Goal: Task Accomplishment & Management: Complete application form

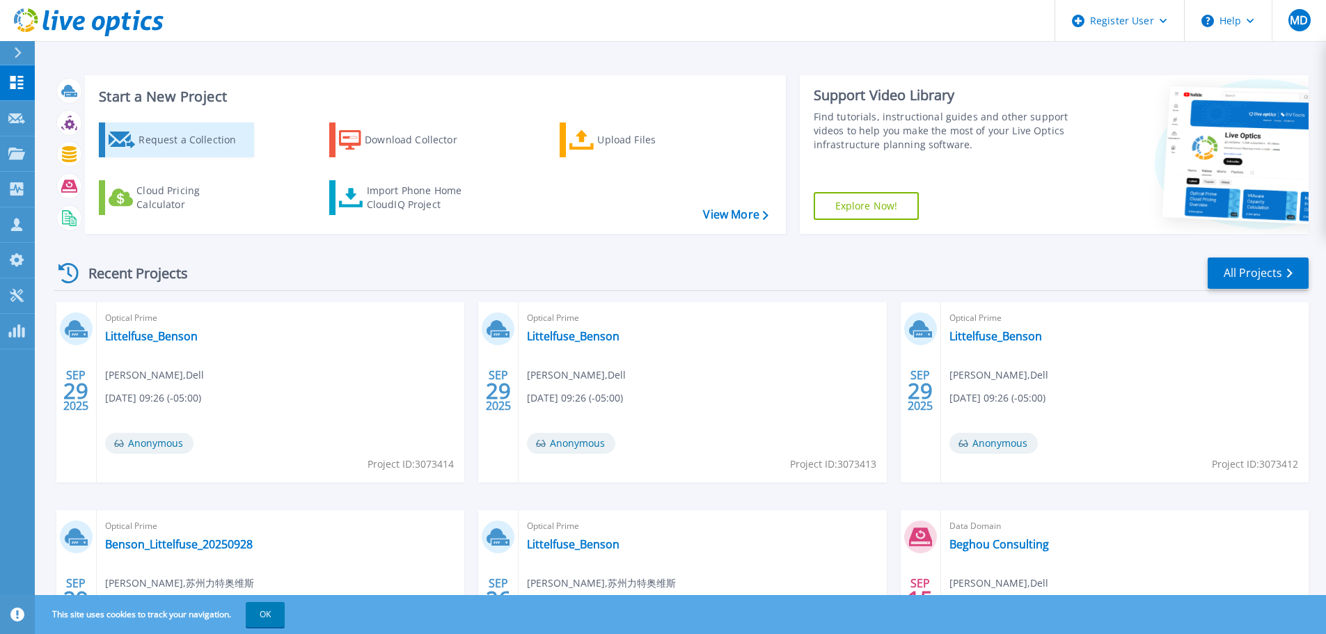
click at [190, 137] on div "Request a Collection" at bounding box center [194, 140] width 111 height 28
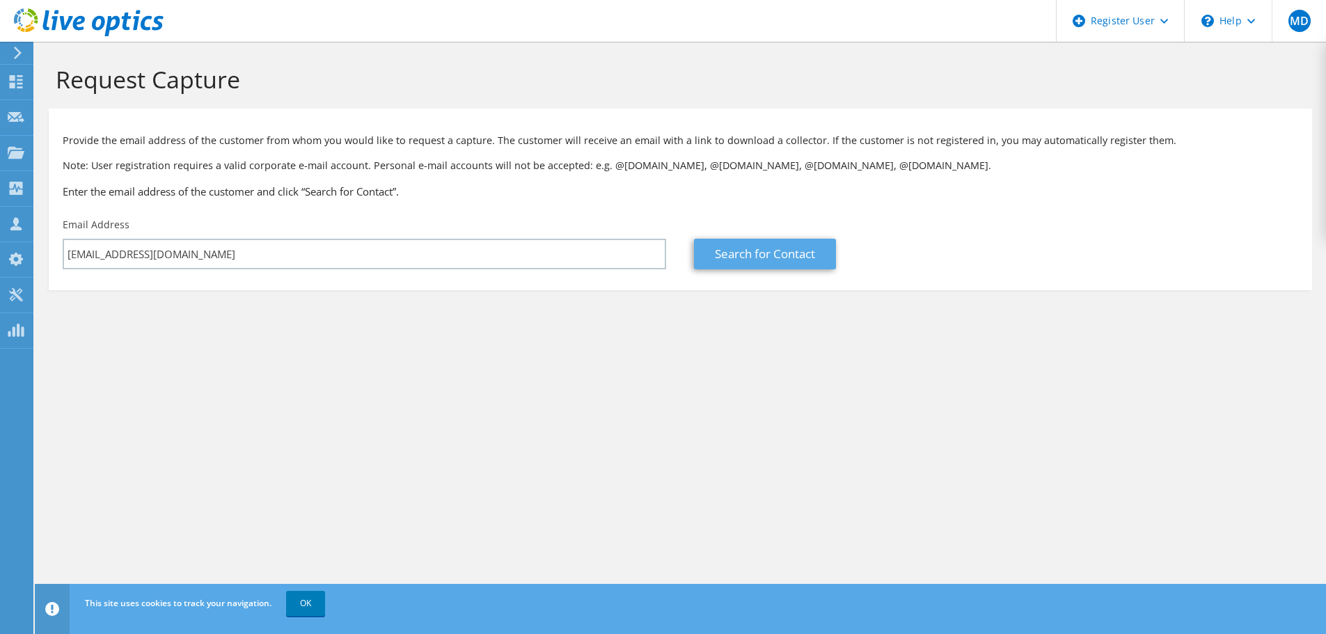
type input "[EMAIL_ADDRESS][DOMAIN_NAME]"
click at [780, 258] on link "Search for Contact" at bounding box center [765, 254] width 142 height 31
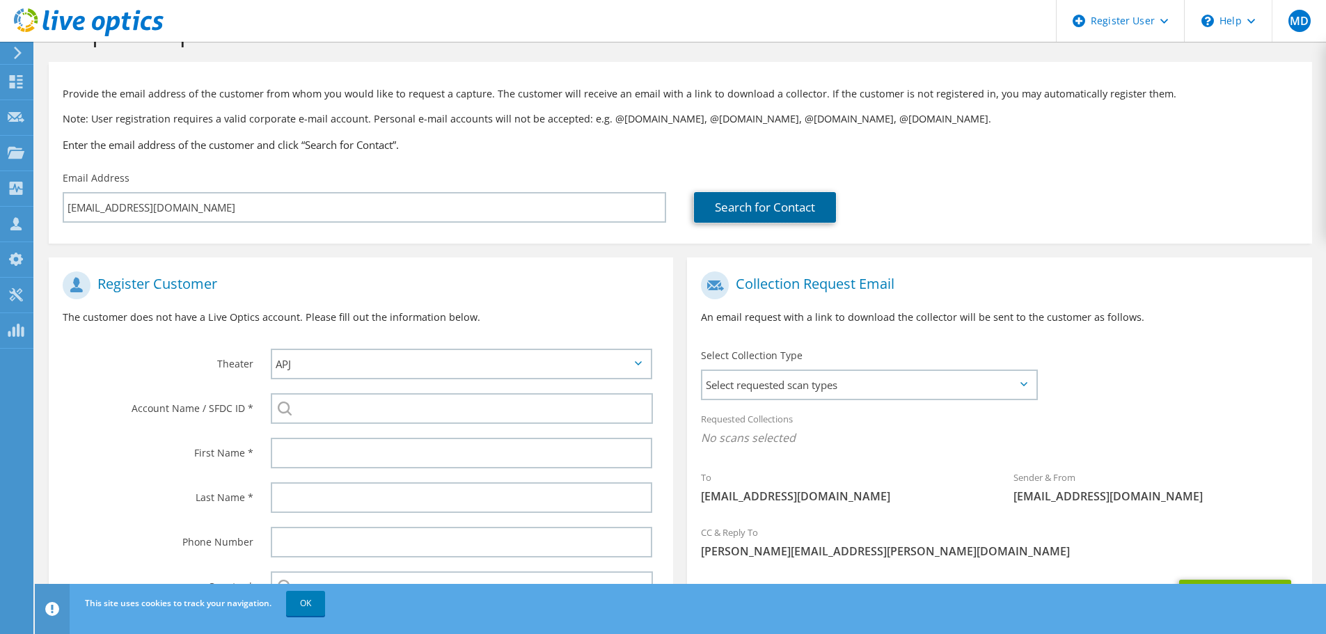
scroll to position [70, 0]
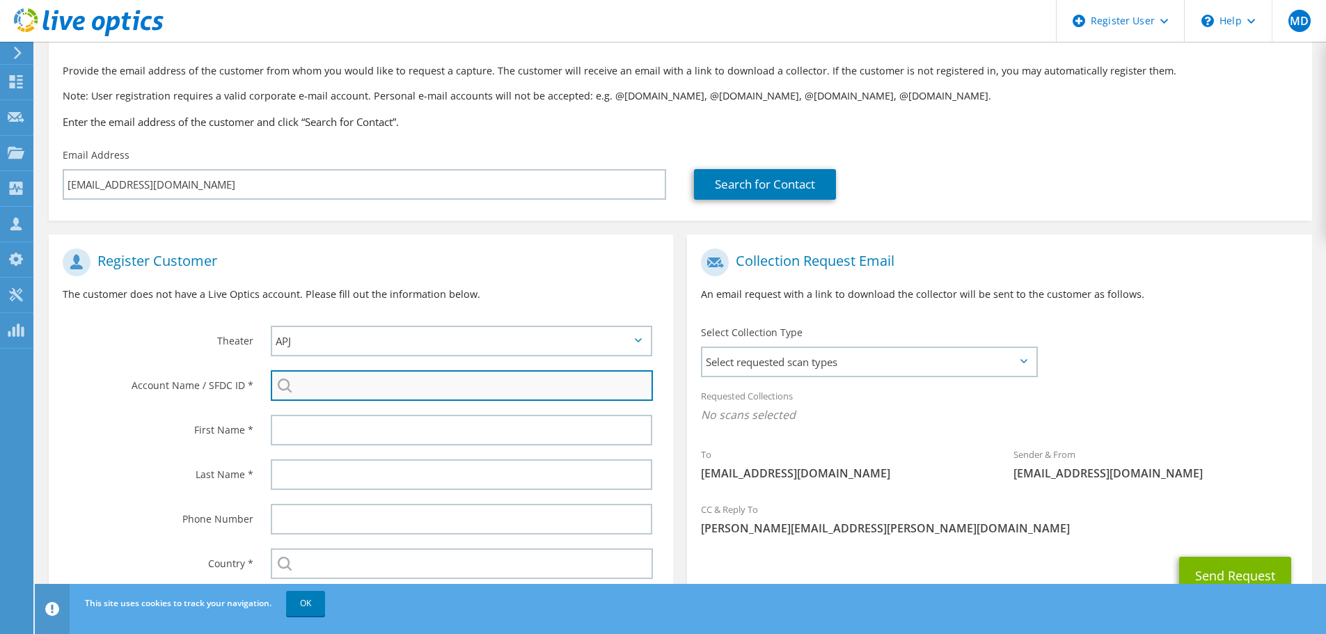
click at [321, 390] on input "search" at bounding box center [462, 385] width 382 height 31
drag, startPoint x: 333, startPoint y: 382, endPoint x: 269, endPoint y: 379, distance: 63.5
click at [269, 379] on div "214 21400333 : 595661833 2145979 : NA 21405943 : 3400330489 21438219 : NA 21400…" at bounding box center [465, 385] width 416 height 45
paste input "59567800"
drag, startPoint x: 345, startPoint y: 390, endPoint x: 294, endPoint y: 390, distance: 50.1
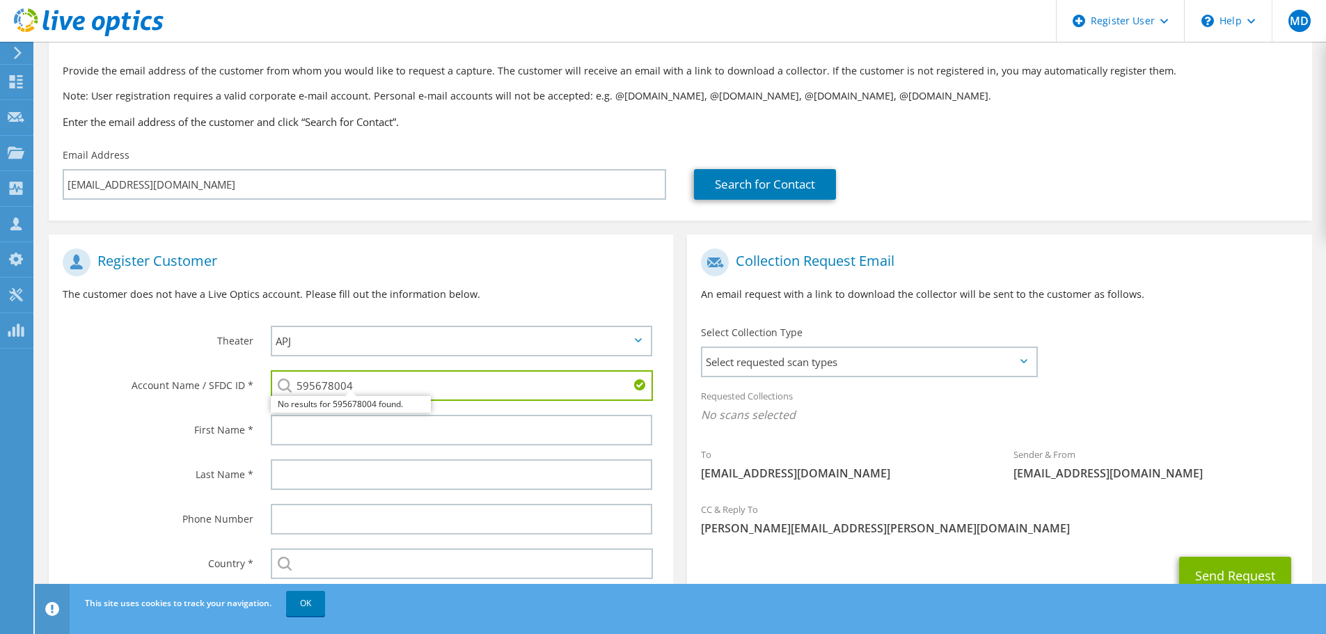
click at [294, 390] on input "595678004" at bounding box center [462, 385] width 382 height 31
click at [418, 406] on li "[GEOGRAPHIC_DATA] 214 : 595678004" at bounding box center [363, 404] width 185 height 17
type input "[GEOGRAPHIC_DATA] 214 : 595678004"
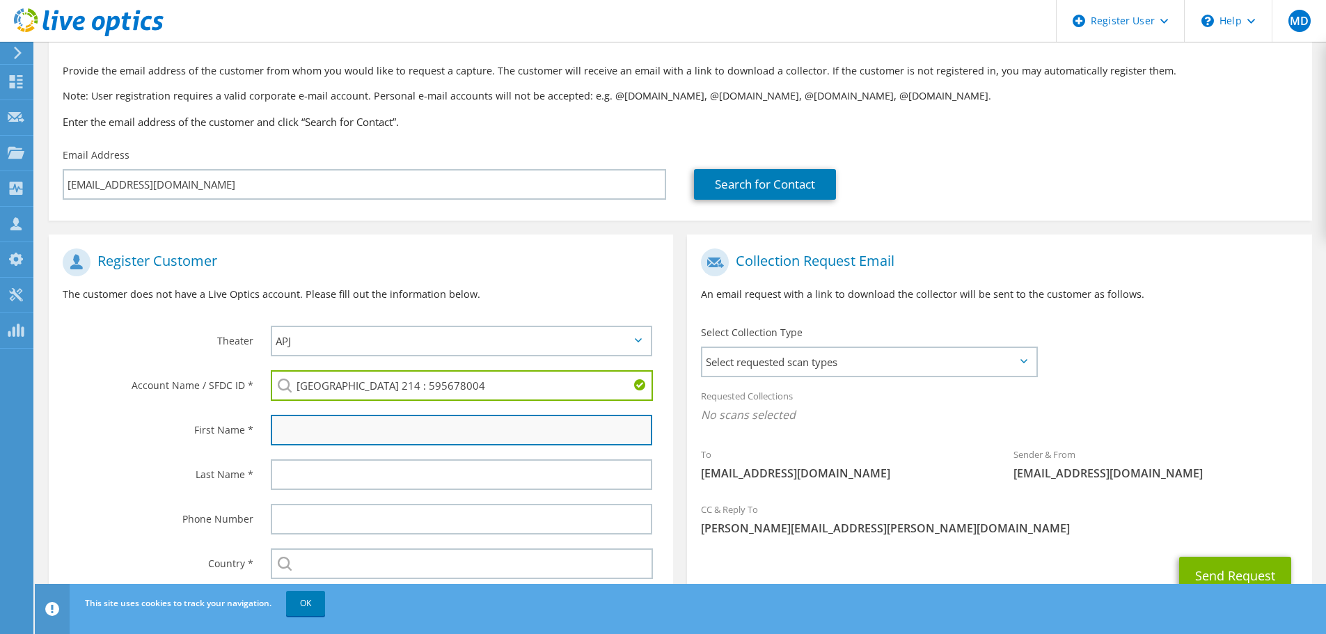
click at [409, 436] on input "text" at bounding box center [462, 430] width 382 height 31
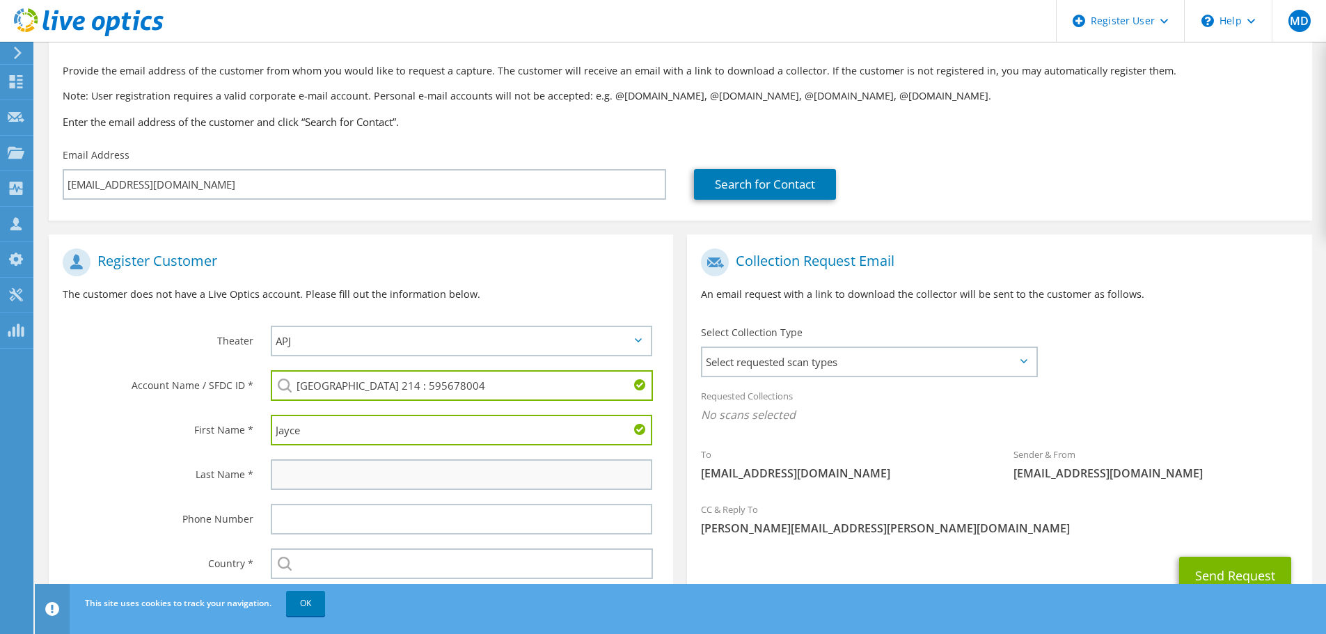
type input "Jayce"
click at [377, 485] on input "text" at bounding box center [462, 474] width 382 height 31
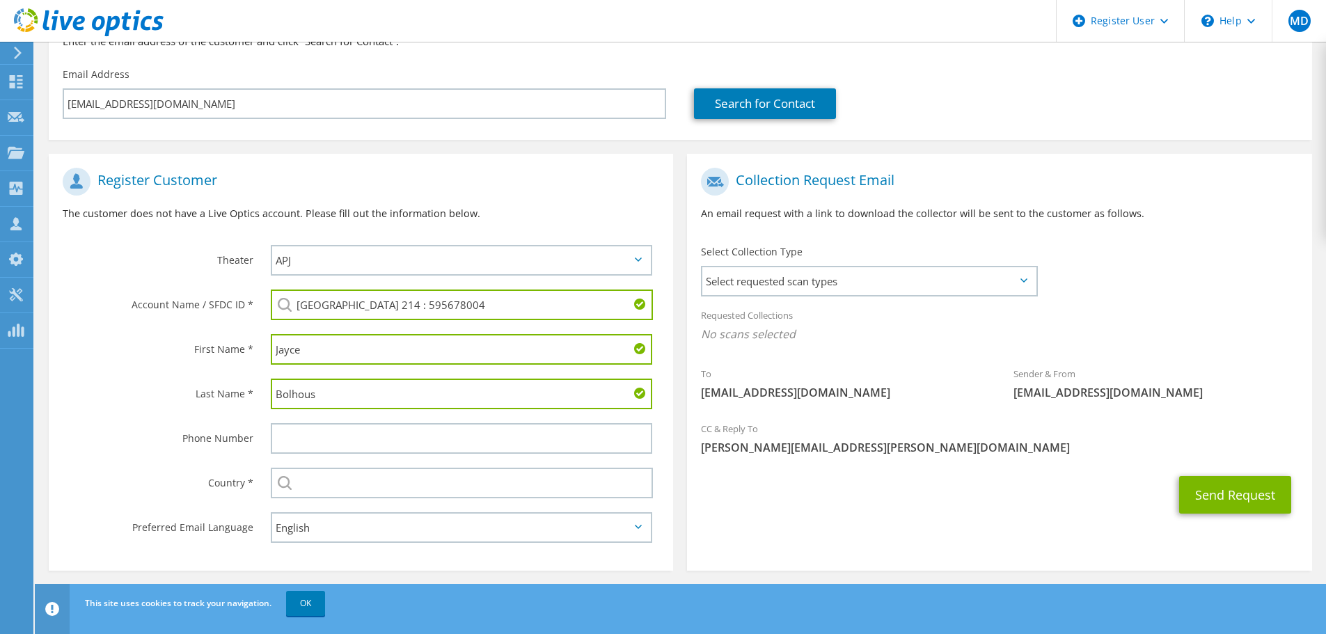
scroll to position [157, 0]
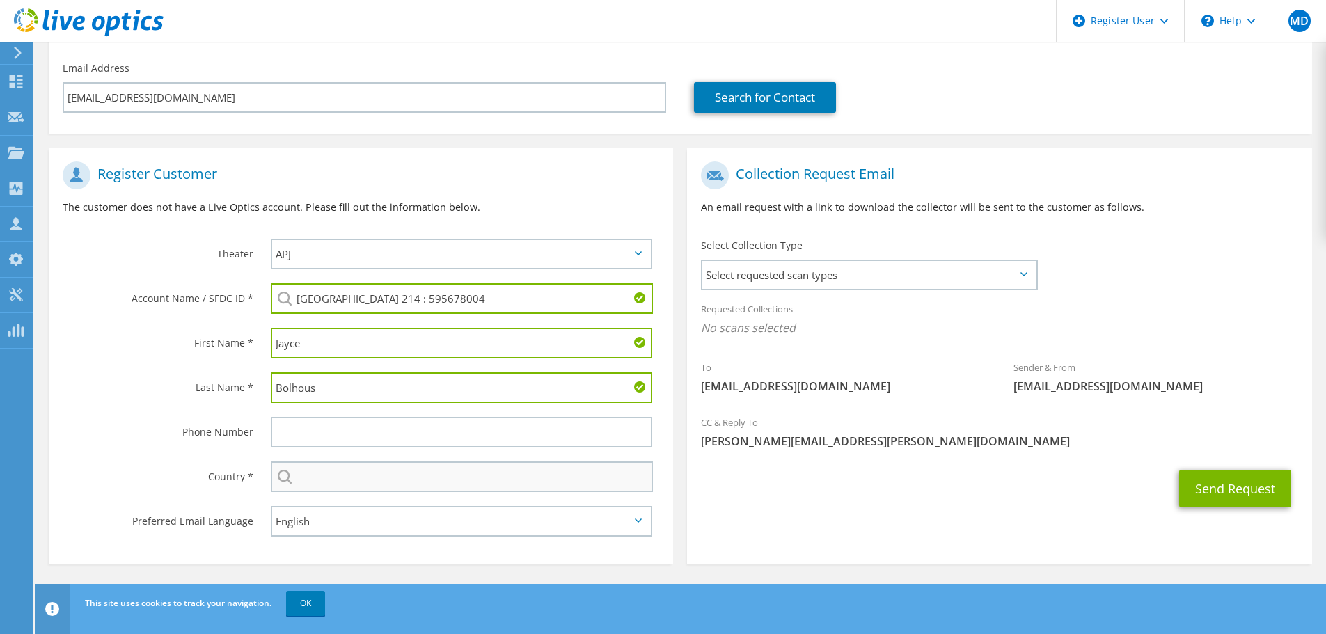
type input "Bolhous"
click at [341, 473] on input "text" at bounding box center [462, 477] width 382 height 31
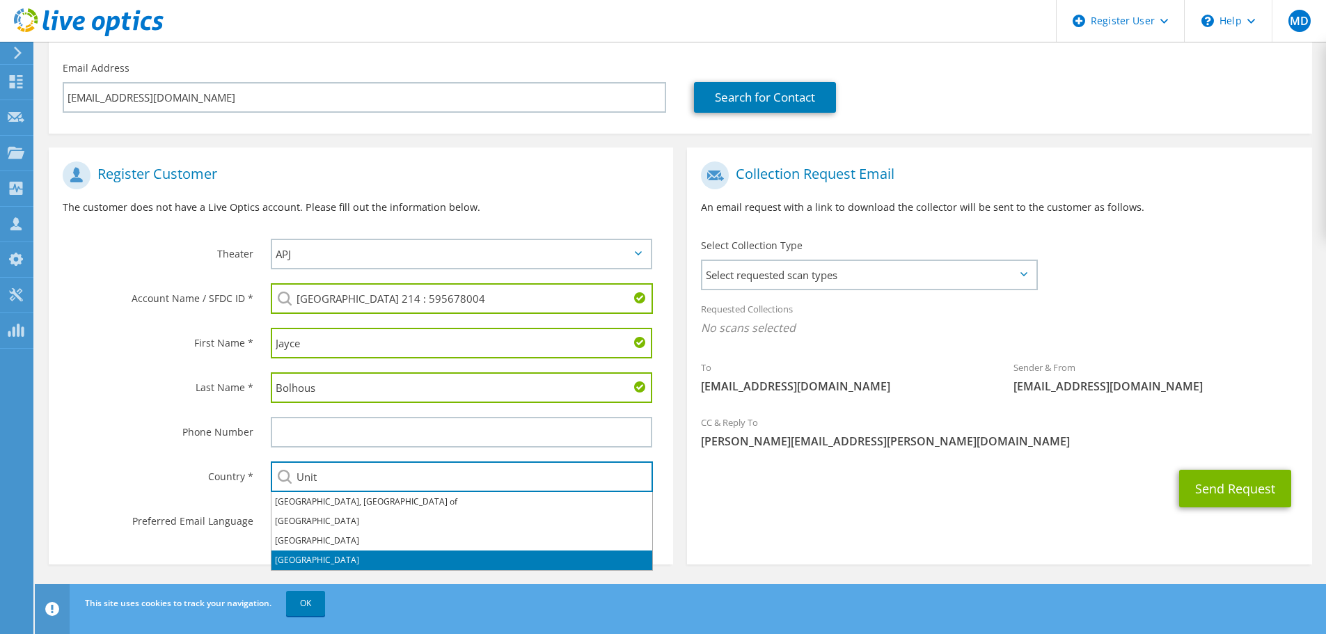
click at [320, 555] on li "[GEOGRAPHIC_DATA]" at bounding box center [462, 560] width 381 height 19
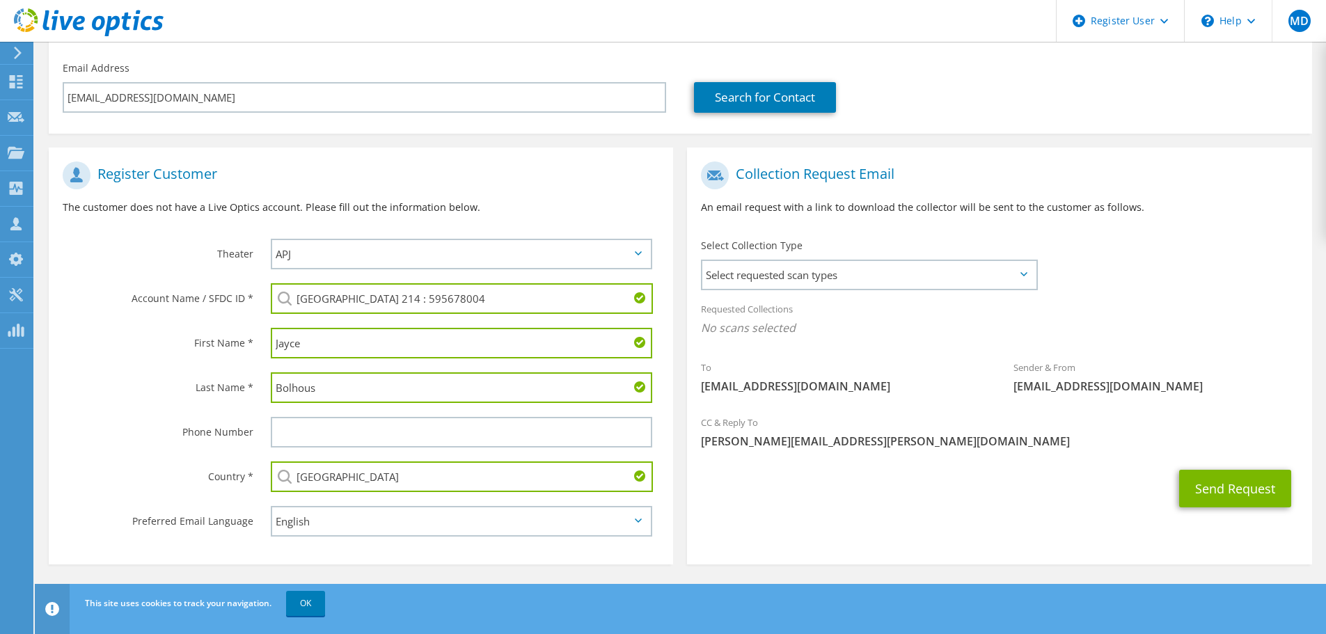
type input "[GEOGRAPHIC_DATA]"
click at [194, 489] on div "Country *" at bounding box center [153, 476] width 208 height 43
click at [888, 274] on span "Select requested scan types" at bounding box center [868, 275] width 333 height 28
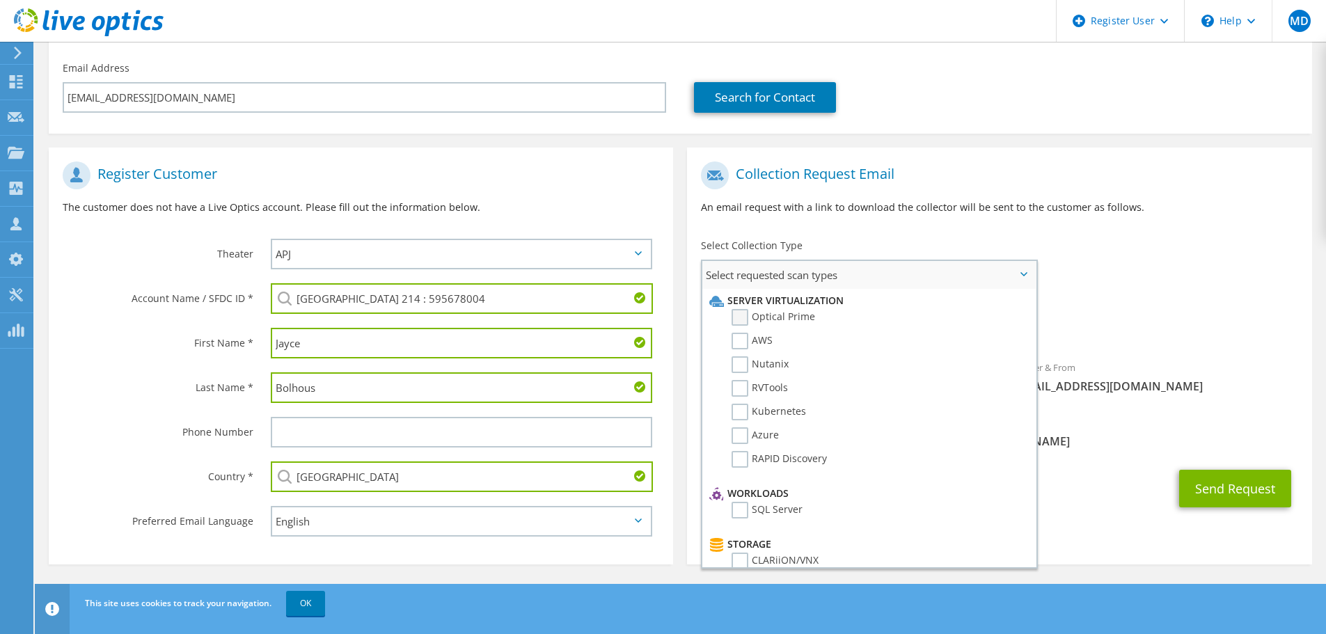
click at [779, 315] on label "Optical Prime" at bounding box center [774, 317] width 84 height 17
click at [0, 0] on input "Optical Prime" at bounding box center [0, 0] width 0 height 0
click at [1136, 285] on div "To jayce.bolhous@d214.org Sender & From liveoptics@liveoptics.com" at bounding box center [999, 284] width 625 height 258
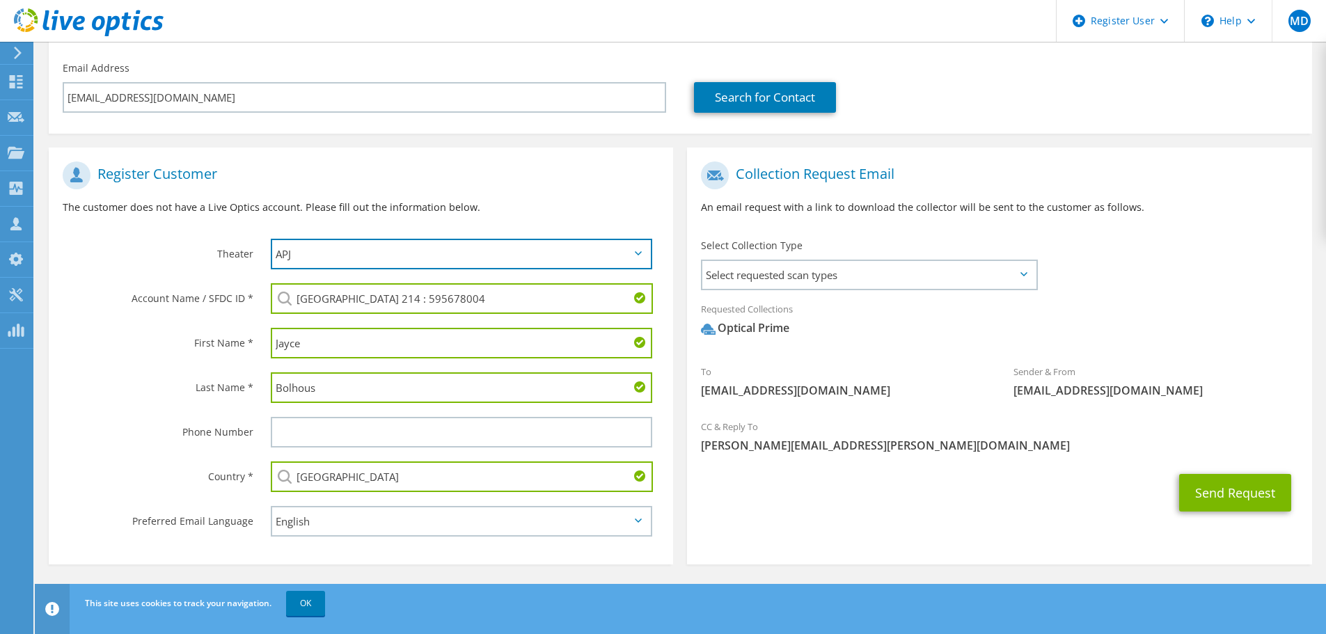
click at [647, 251] on select "APJ EMEA NA/LATAM" at bounding box center [462, 254] width 382 height 31
click at [602, 211] on p "The customer does not have a Live Optics account. Please fill out the informati…" at bounding box center [361, 207] width 597 height 15
click at [632, 261] on select "APJ EMEA NA/LATAM" at bounding box center [462, 254] width 382 height 31
select select "3"
click at [271, 239] on select "APJ EMEA NA/LATAM" at bounding box center [462, 254] width 382 height 31
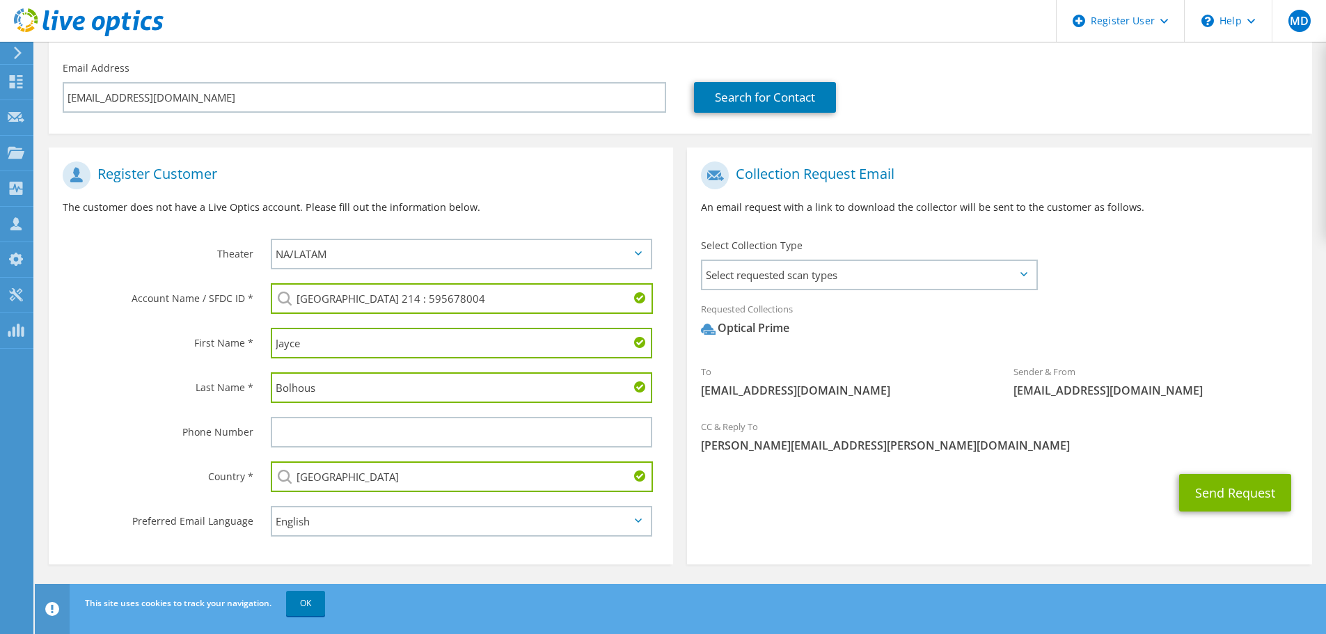
click at [604, 212] on p "The customer does not have a Live Optics account. Please fill out the informati…" at bounding box center [361, 207] width 597 height 15
click at [1241, 491] on button "Send Request" at bounding box center [1235, 493] width 112 height 38
